Goal: Navigation & Orientation: Find specific page/section

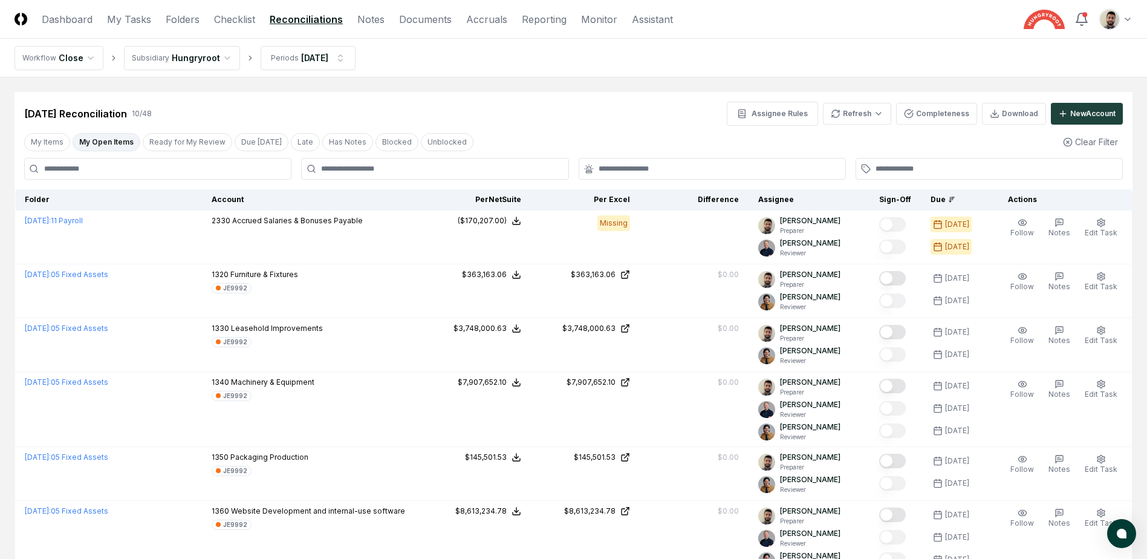
drag, startPoint x: 226, startPoint y: 19, endPoint x: 236, endPoint y: 36, distance: 20.1
click at [226, 19] on link "Checklist" at bounding box center [234, 19] width 41 height 15
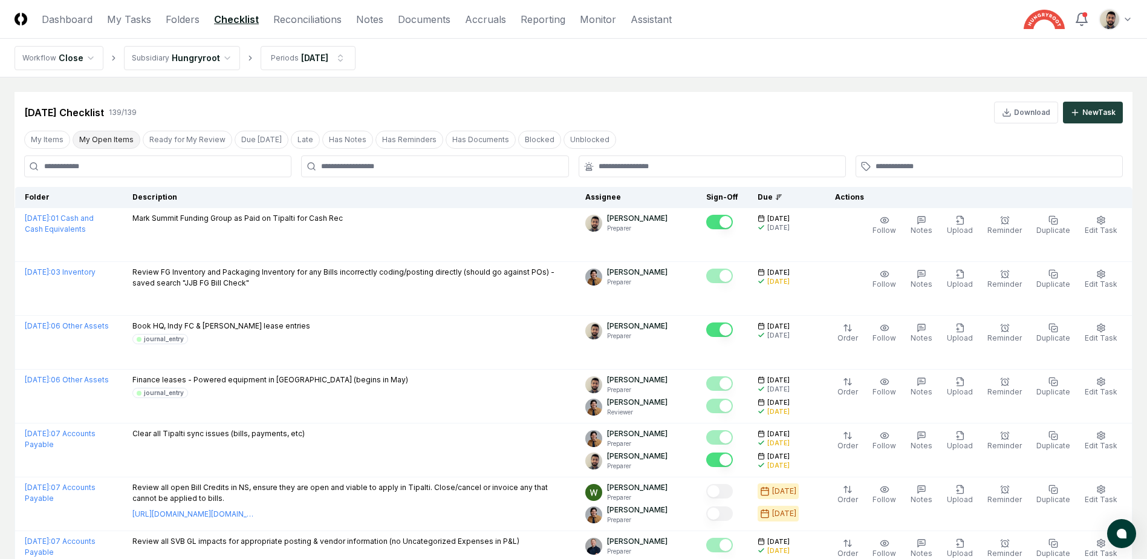
click at [112, 135] on button "My Open Items" at bounding box center [107, 140] width 68 height 18
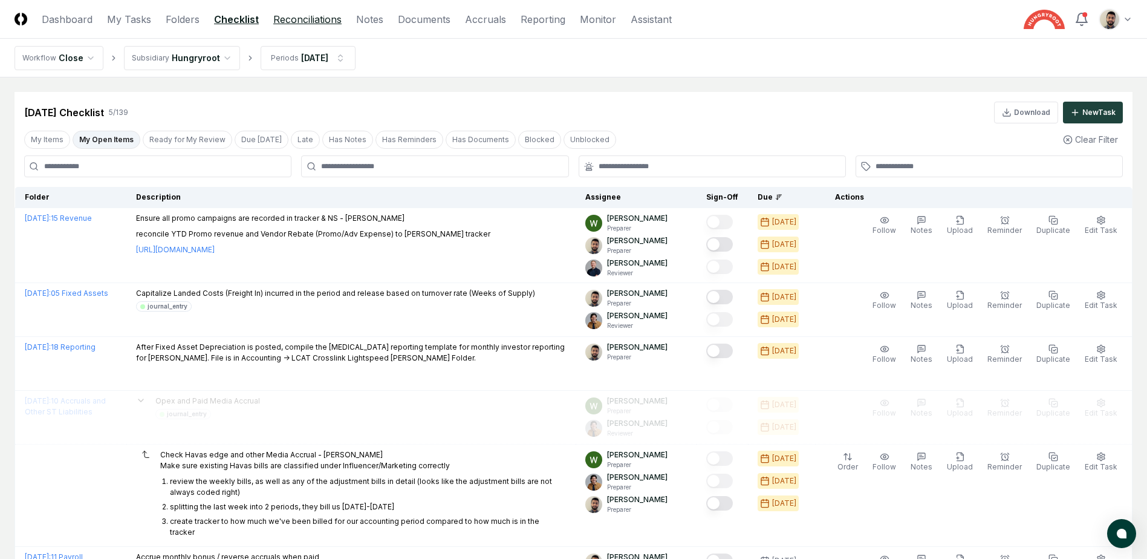
click at [297, 16] on link "Reconciliations" at bounding box center [307, 19] width 68 height 15
